Goal: Information Seeking & Learning: Check status

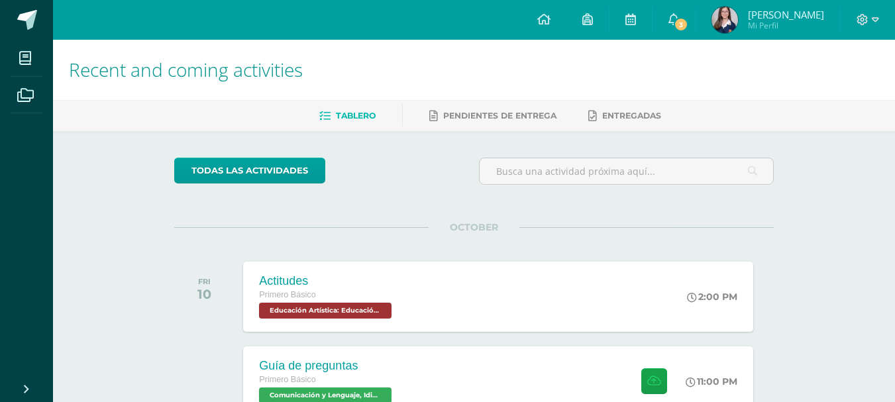
scroll to position [66, 0]
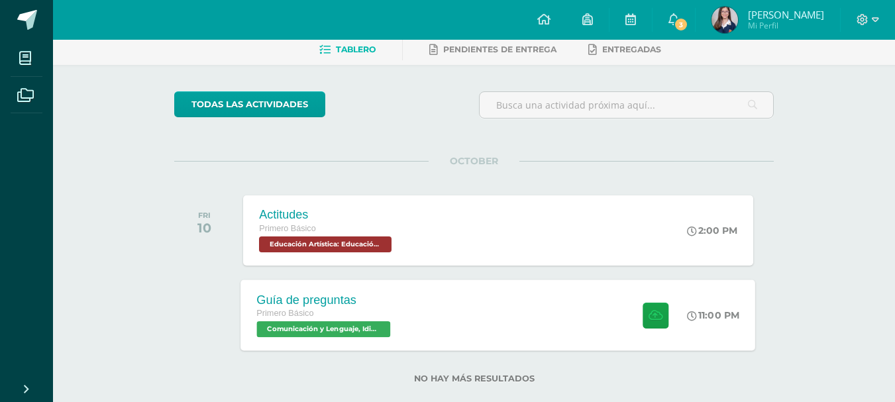
click at [506, 307] on div "Guía de preguntas Primero Básico Comunicación y Lenguaje, Idioma Español 'A' 11…" at bounding box center [498, 315] width 515 height 71
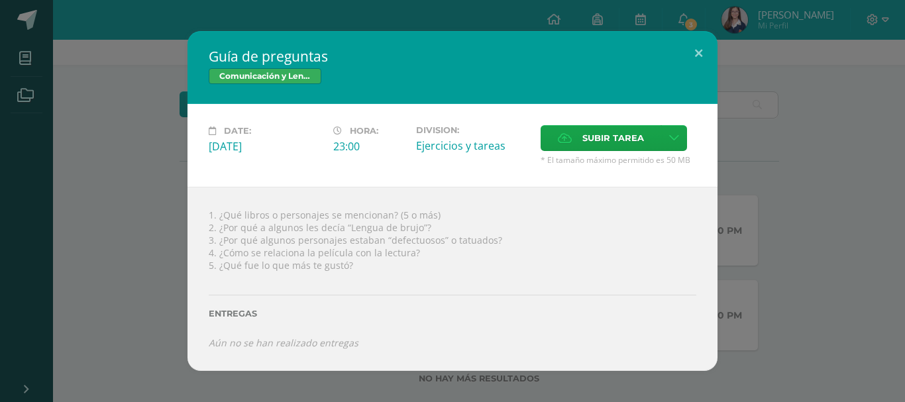
drag, startPoint x: 123, startPoint y: 188, endPoint x: 108, endPoint y: 250, distance: 63.5
click at [117, 219] on div "Guía de preguntas Comunicación y Lenguaje, Idioma Español Date: [DATE] Hora: 23…" at bounding box center [452, 201] width 894 height 340
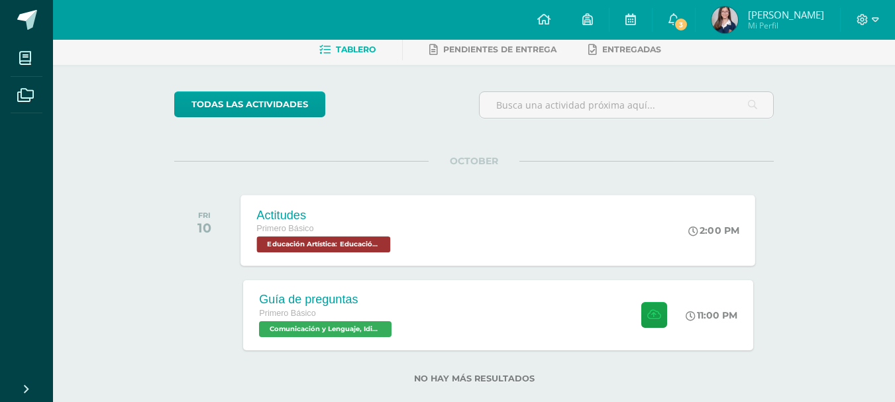
click at [415, 227] on div "Actitudes Primero Básico Educación Artística: Educación Musical 'A' 2:00 PM Act…" at bounding box center [498, 230] width 515 height 71
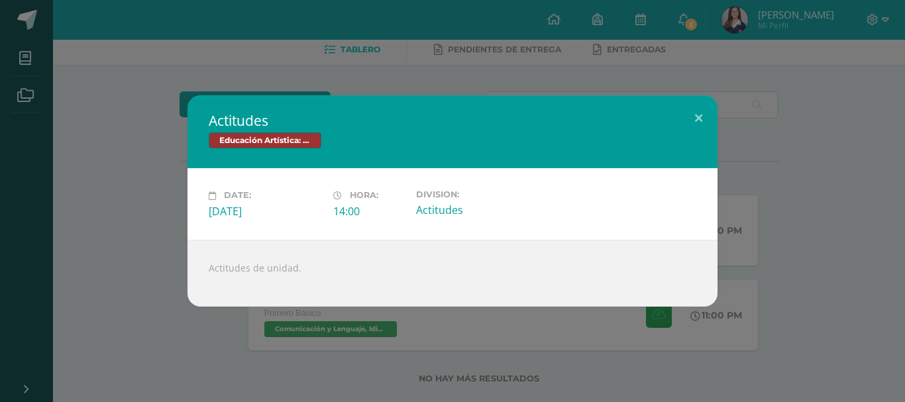
click at [126, 262] on div "Actitudes Educación Artística: Educación Musical Date: [DATE] Hora: 14:00 Divis…" at bounding box center [452, 200] width 894 height 211
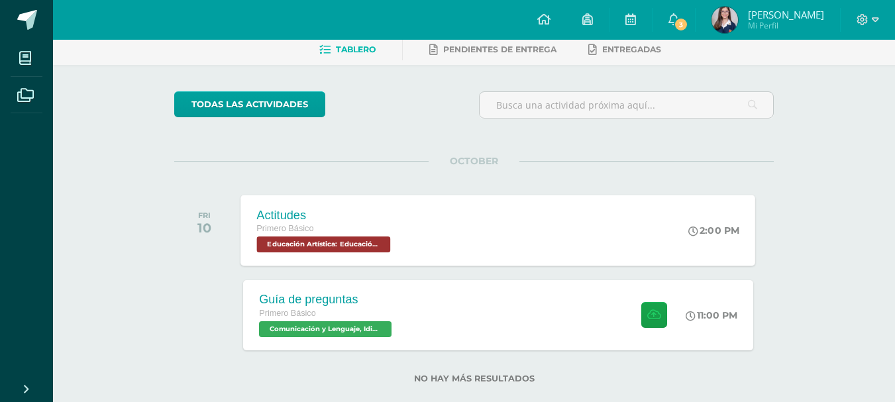
click at [246, 233] on div "Actitudes Primero Básico Educación Artística: Educación Musical 'A'" at bounding box center [325, 230] width 169 height 71
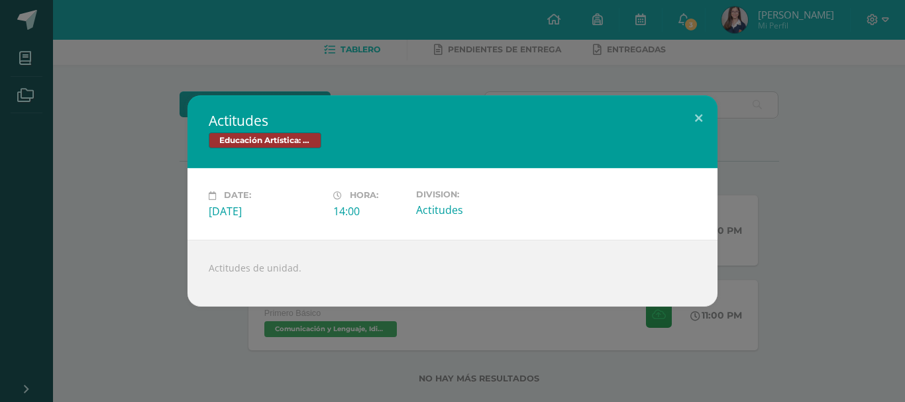
click at [139, 259] on div "Actitudes Educación Artística: Educación Musical Date: [DATE] Hora: 14:00 Divis…" at bounding box center [452, 200] width 894 height 211
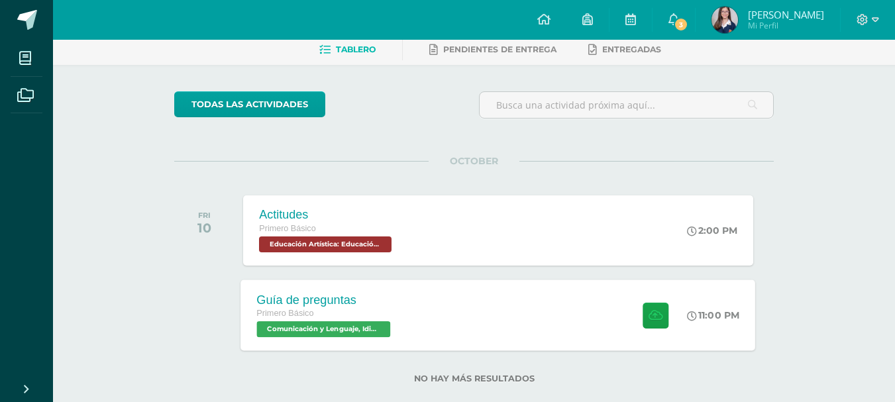
click at [356, 307] on div "Primero Básico" at bounding box center [325, 314] width 137 height 15
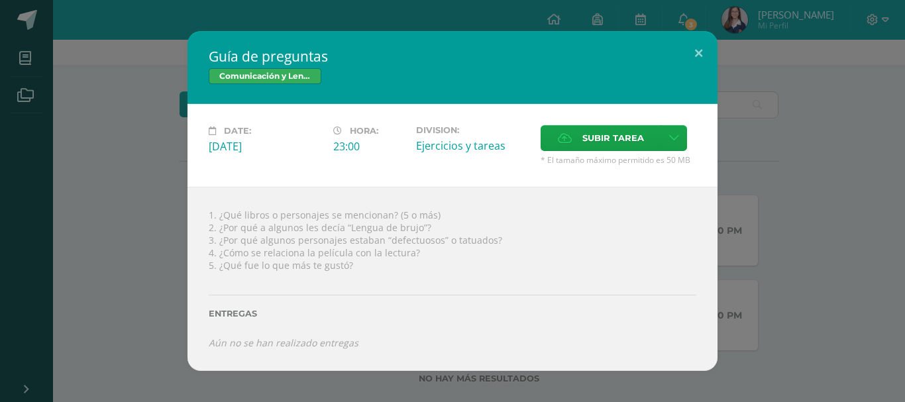
click at [154, 260] on div "Guía de preguntas Comunicación y Lenguaje, Idioma Español Date: [DATE] Hora: 23…" at bounding box center [452, 201] width 894 height 340
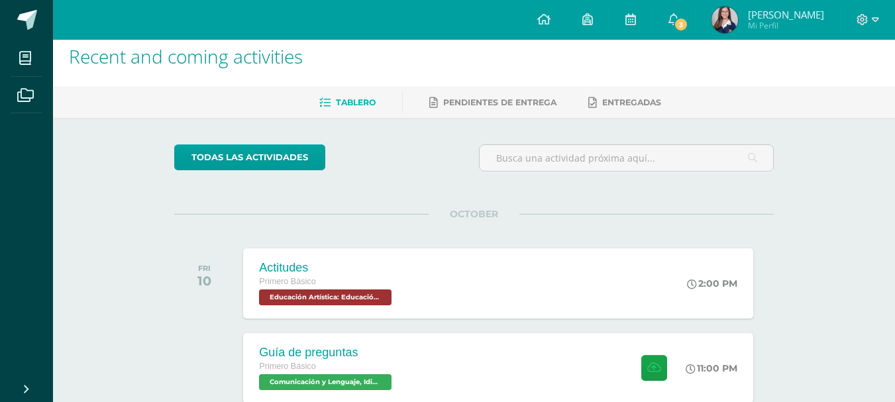
scroll to position [0, 0]
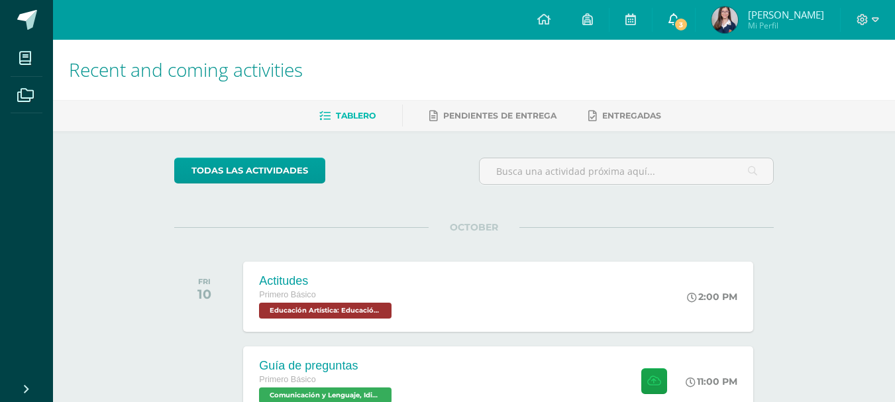
click at [688, 22] on span "3" at bounding box center [681, 24] width 15 height 15
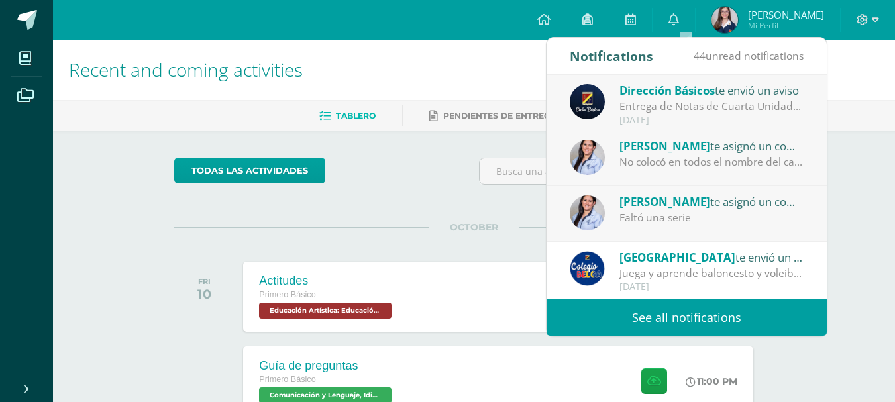
click at [684, 151] on span "[PERSON_NAME]" at bounding box center [664, 145] width 91 height 15
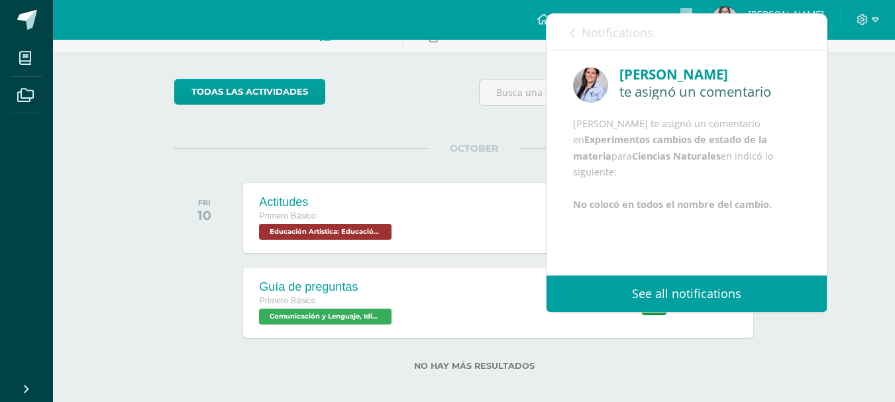
scroll to position [90, 0]
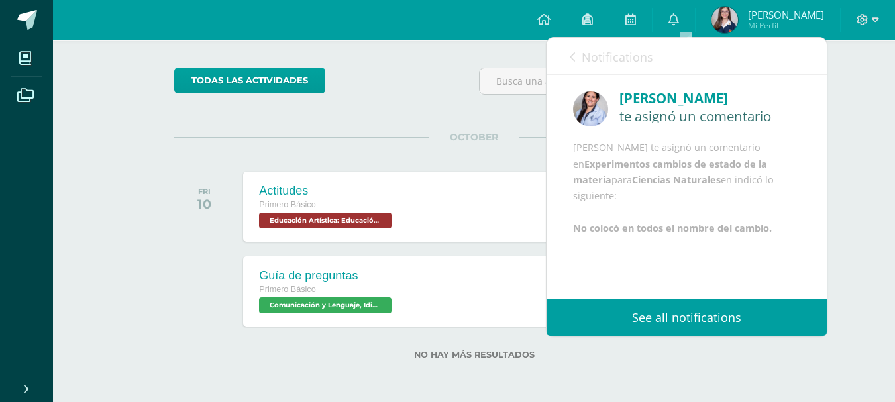
click at [574, 53] on icon at bounding box center [572, 57] width 5 height 11
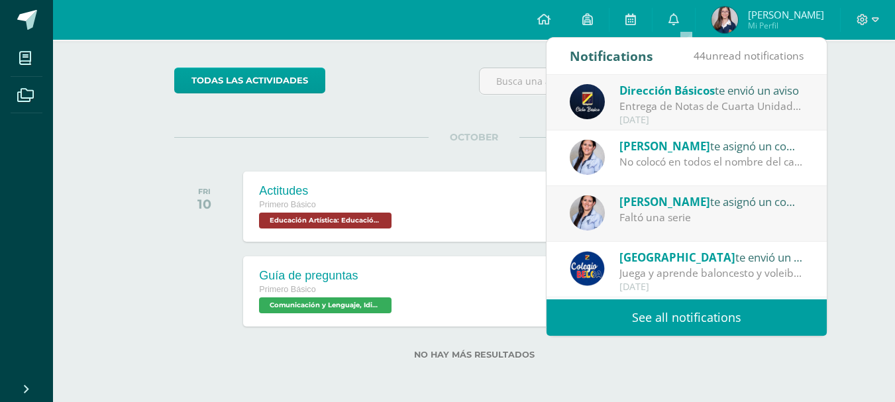
click at [680, 213] on div "Faltó una serie" at bounding box center [711, 217] width 184 height 15
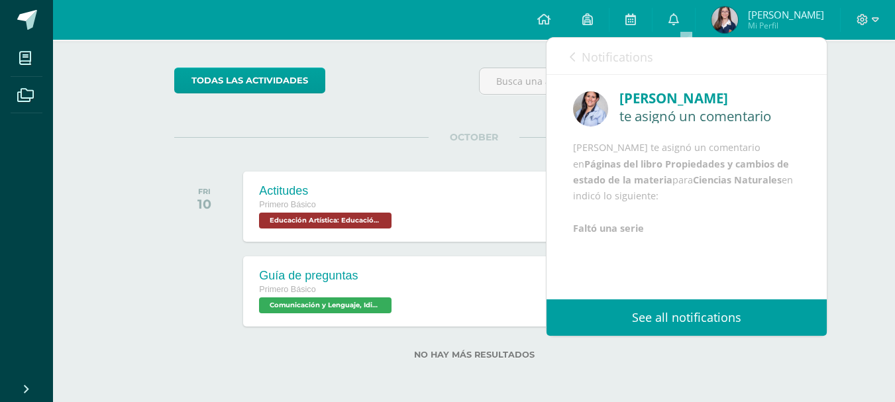
click at [435, 75] on div "todas las Actividades" at bounding box center [474, 87] width 610 height 38
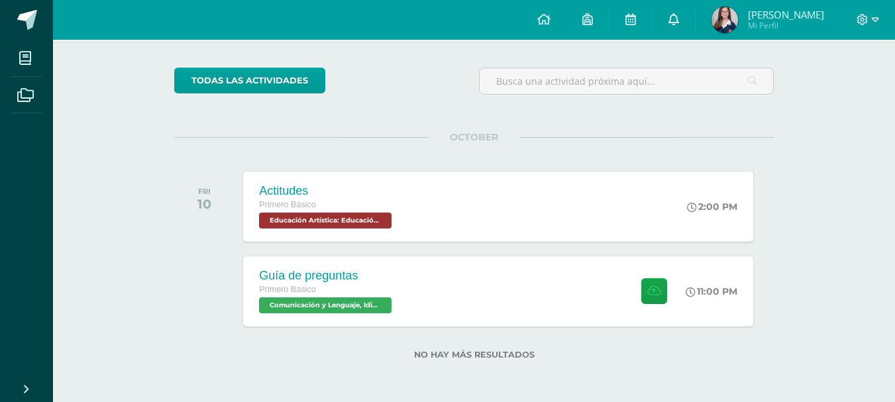
click at [675, 15] on link "0" at bounding box center [674, 20] width 42 height 40
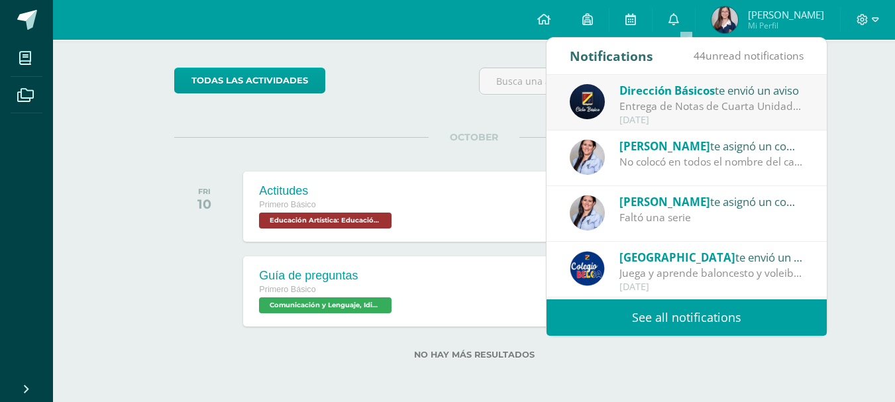
click at [683, 103] on div "Entrega de Notas de Cuarta Unidad: Estimados padres y madres de familia: Reciba…" at bounding box center [711, 106] width 184 height 15
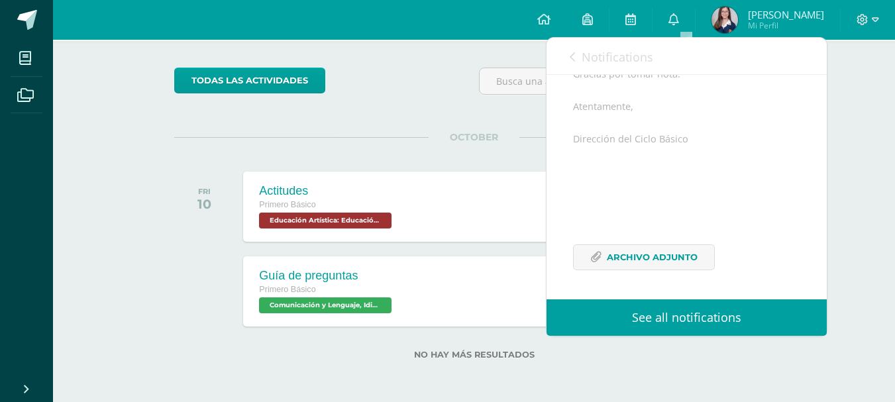
scroll to position [274, 0]
click at [464, 116] on div "todas las Actividades You don’t have any activities Check the rest of the perio…" at bounding box center [474, 221] width 653 height 361
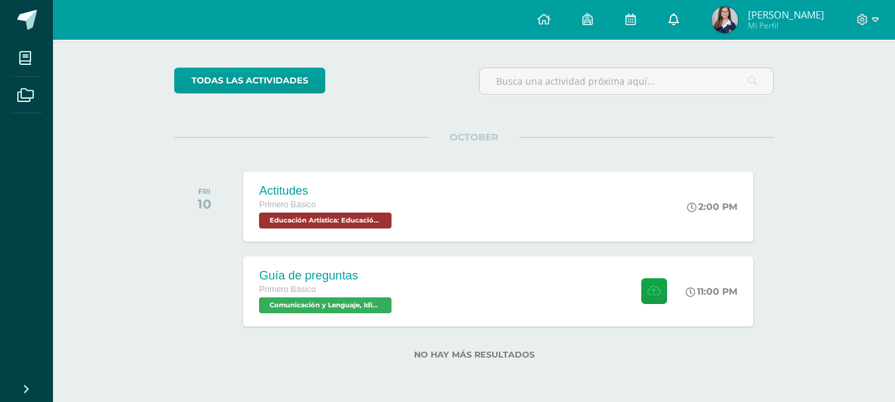
click at [679, 21] on icon at bounding box center [673, 19] width 11 height 12
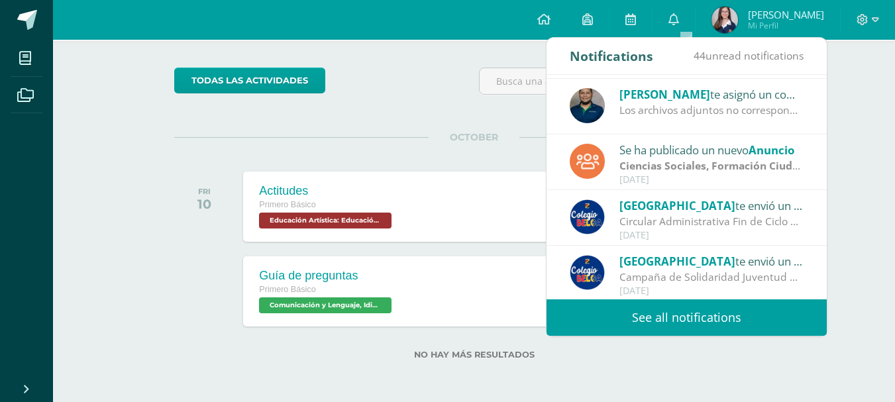
scroll to position [221, 0]
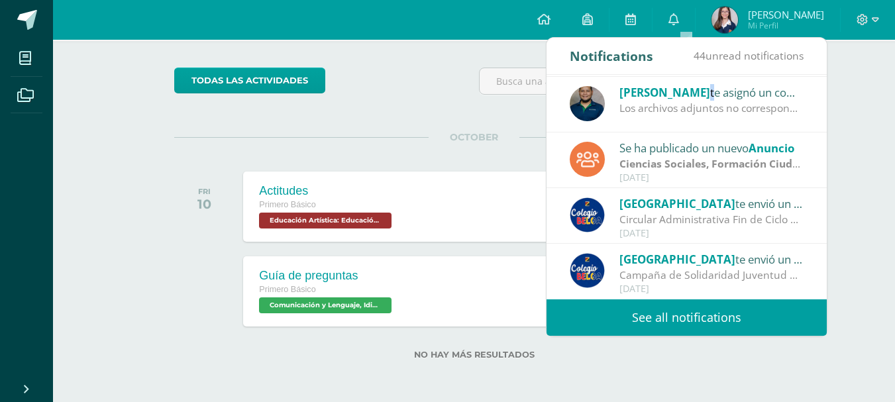
click at [692, 90] on div "[PERSON_NAME] Yac te asignó un comentario en 'Ejercicio 3, programas página 39'…" at bounding box center [711, 91] width 184 height 17
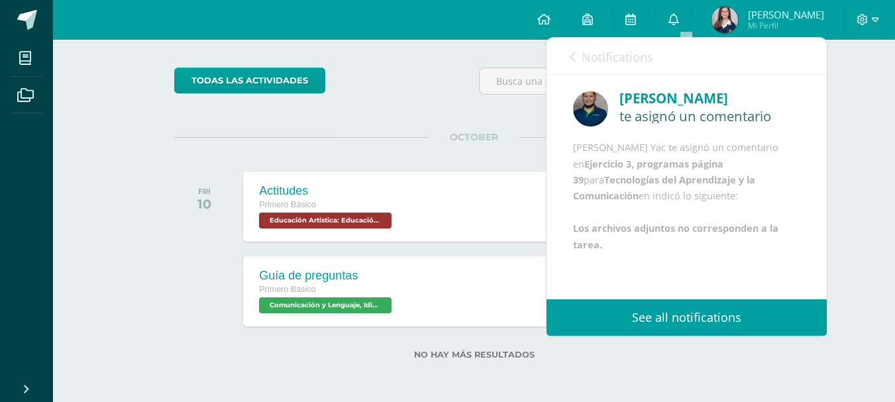
scroll to position [32, 0]
click at [490, 134] on span "OCTOBER" at bounding box center [474, 137] width 91 height 12
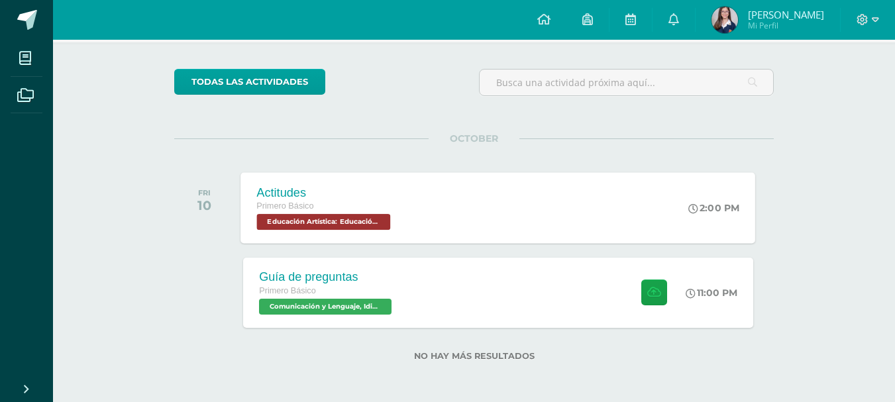
scroll to position [90, 0]
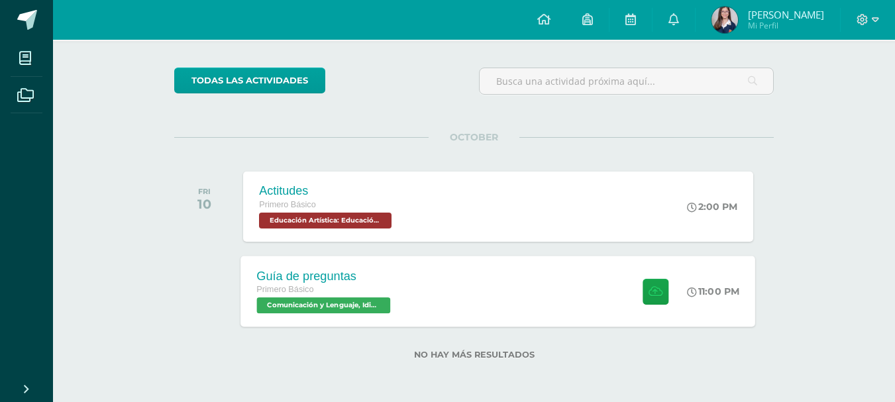
click at [490, 286] on div "Guía de preguntas Primero Básico Comunicación y Lenguaje, Idioma Español 'A' 11…" at bounding box center [498, 291] width 515 height 71
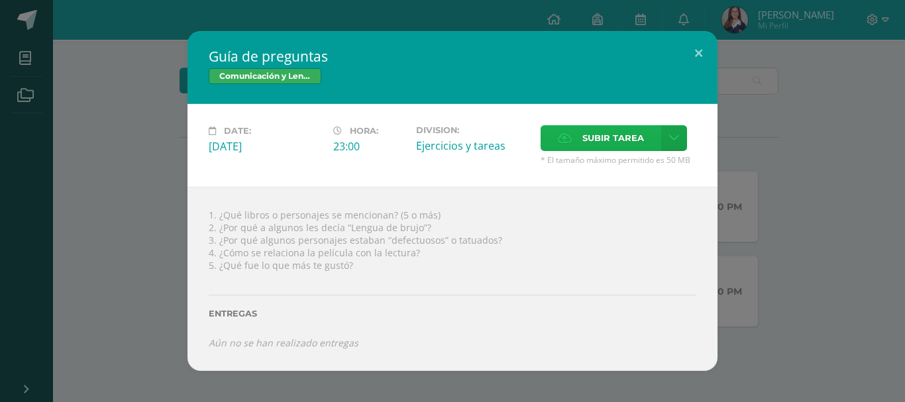
click at [613, 127] on span "Subir tarea" at bounding box center [613, 138] width 62 height 25
click at [0, 0] on input "Subir tarea" at bounding box center [0, 0] width 0 height 0
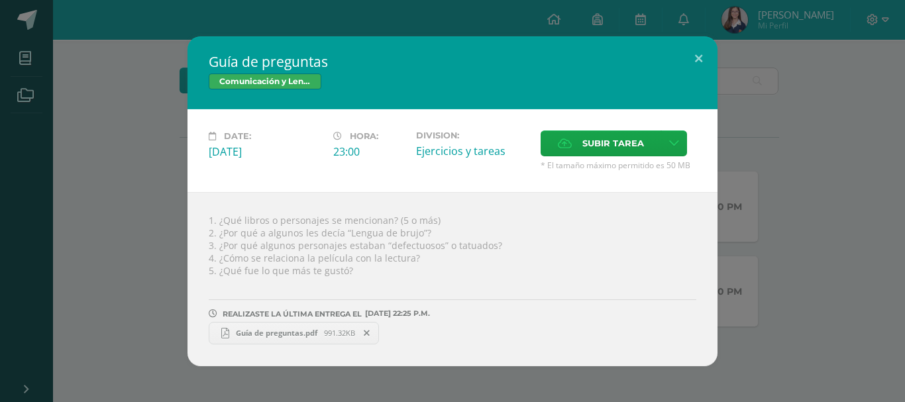
click at [745, 155] on div "Guía de preguntas Comunicación y Lenguaje, Idioma Español Date: [DATE] Hora: 23…" at bounding box center [452, 201] width 894 height 330
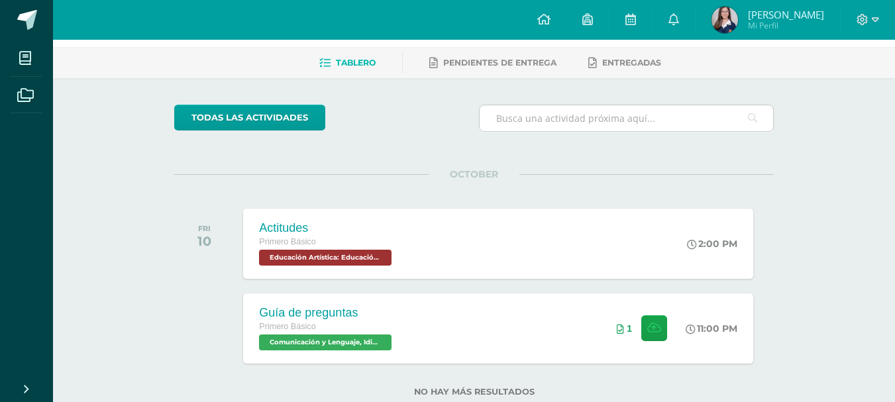
scroll to position [0, 0]
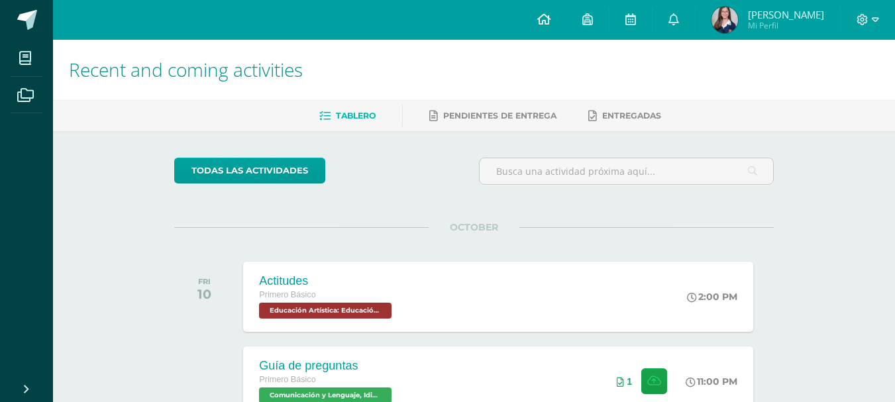
click at [560, 11] on link at bounding box center [543, 20] width 45 height 40
